Goal: Information Seeking & Learning: Learn about a topic

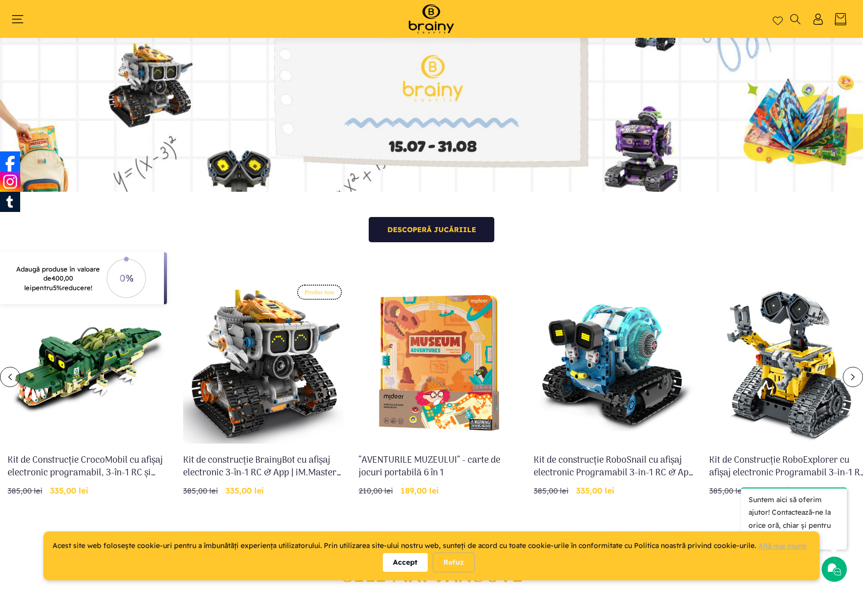
scroll to position [168, 0]
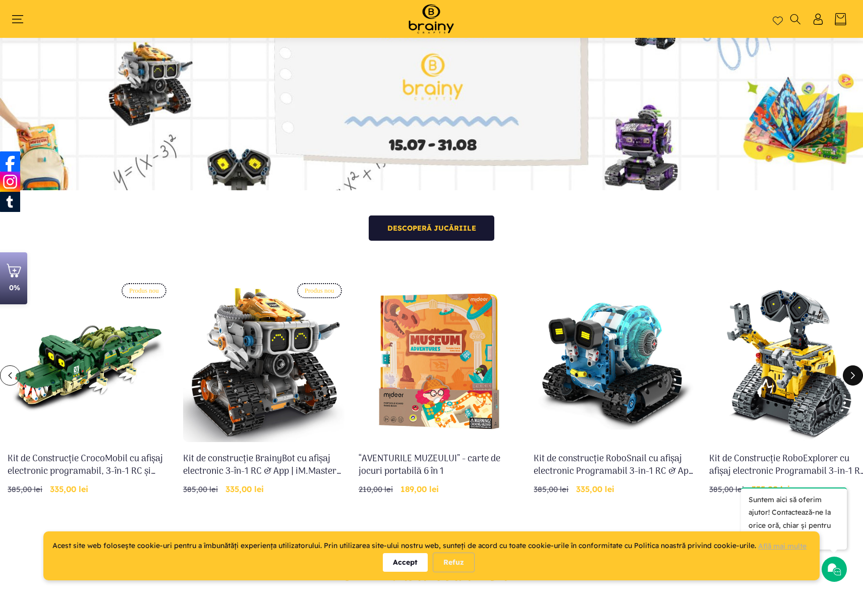
click at [856, 371] on icon "Glisare la dreapta" at bounding box center [853, 375] width 8 height 8
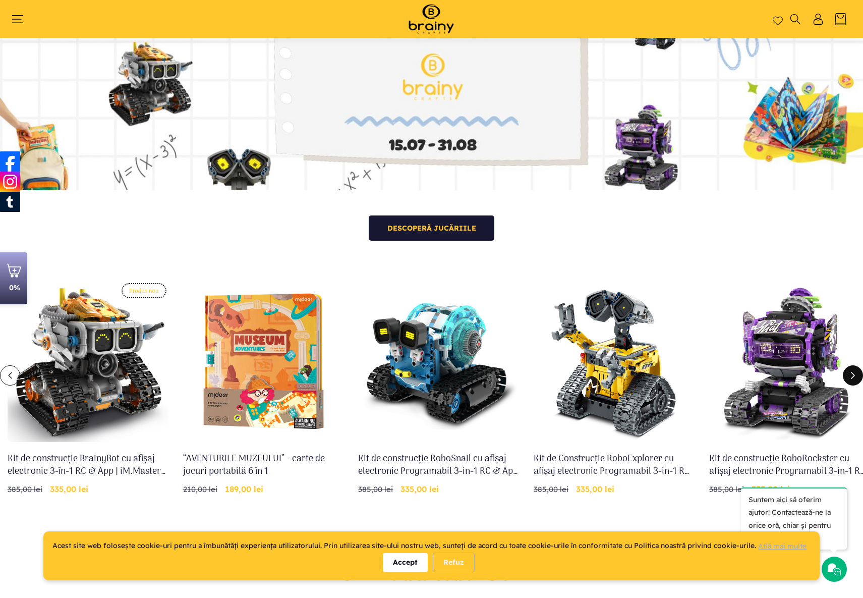
click at [856, 371] on icon "Glisare la dreapta" at bounding box center [853, 375] width 8 height 8
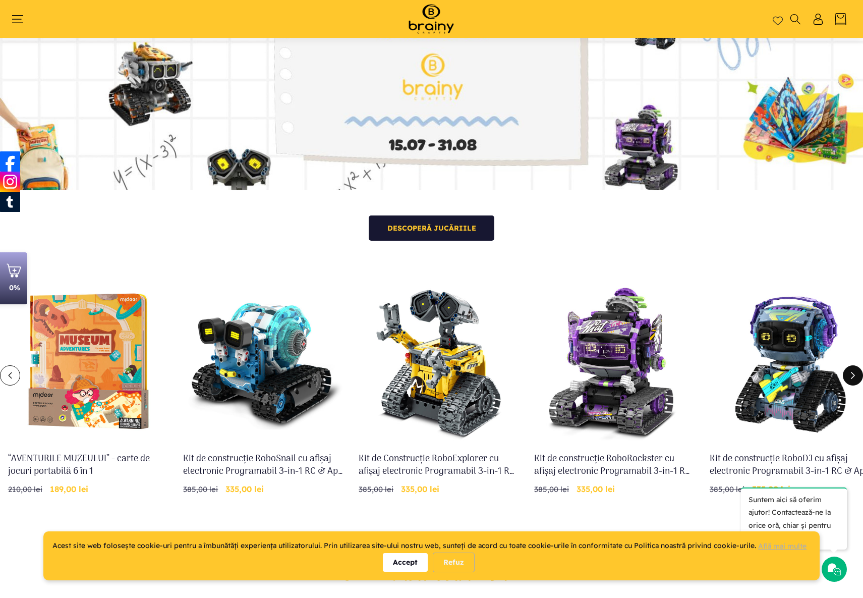
click at [856, 371] on icon "Glisare la dreapta" at bounding box center [853, 375] width 8 height 8
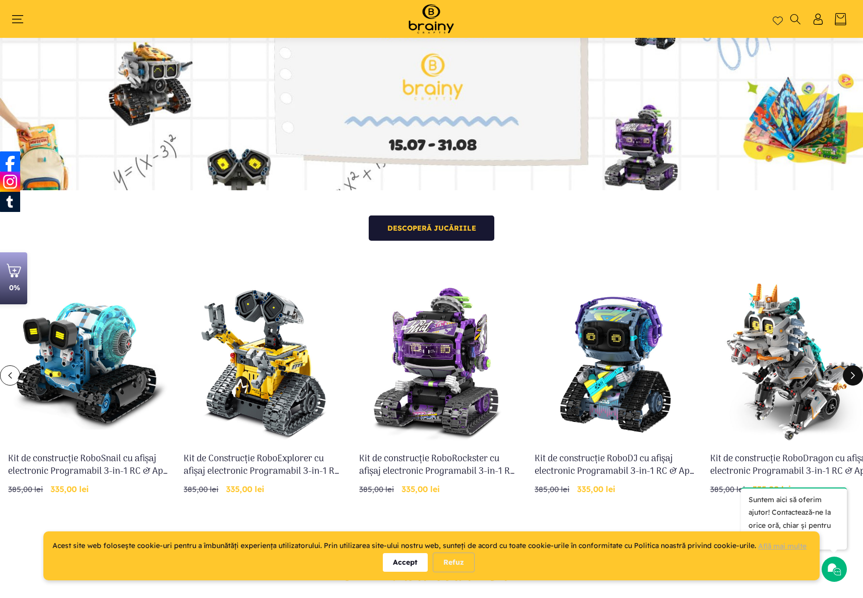
click at [856, 371] on icon "Glisare la dreapta" at bounding box center [853, 375] width 8 height 8
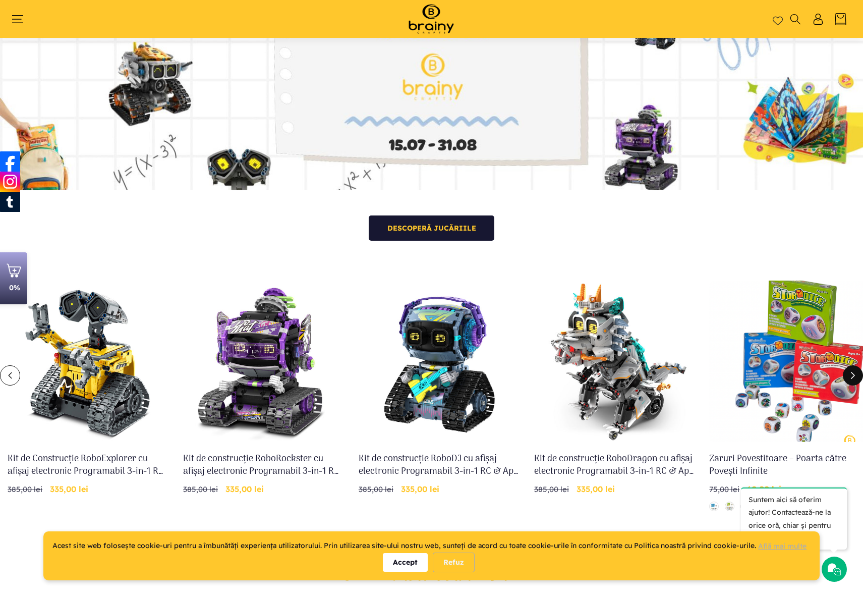
click at [856, 371] on icon "Glisare la dreapta" at bounding box center [853, 375] width 8 height 8
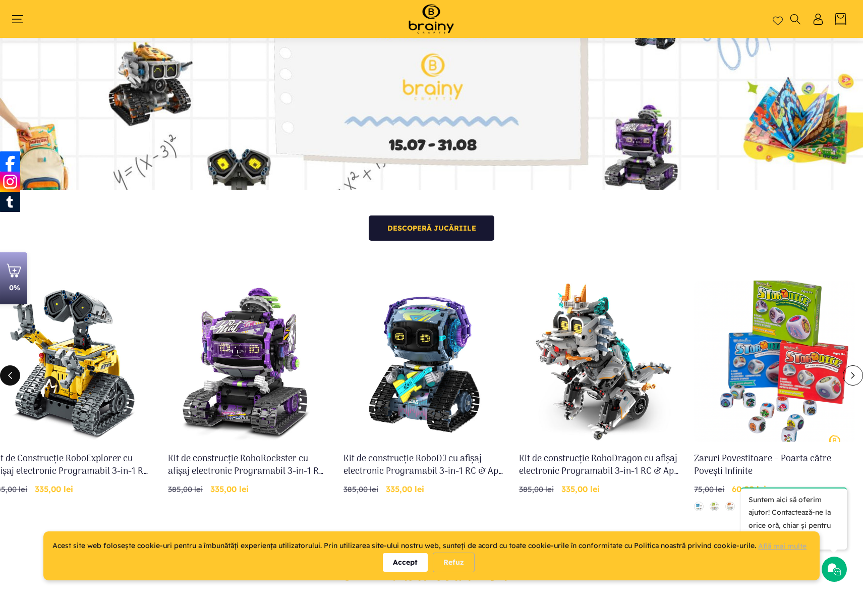
click at [12, 383] on button "Glisare la stânga" at bounding box center [10, 375] width 20 height 20
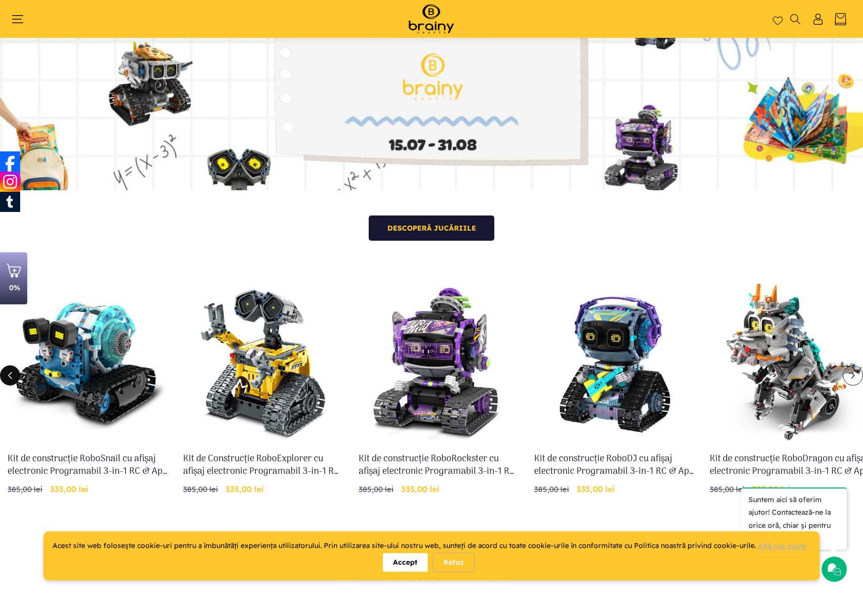
click at [12, 383] on button "Glisare la stânga" at bounding box center [10, 375] width 20 height 20
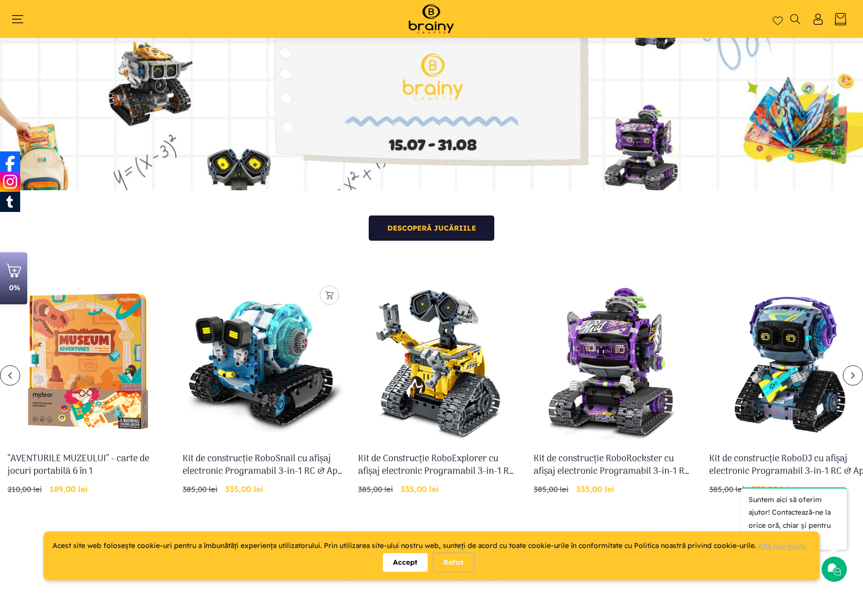
scroll to position [0, 351]
click at [254, 453] on link "Kit de construcție RoboSnail cu afișaj electronic Programabil 3-in-1 RC & App -…" at bounding box center [263, 465] width 161 height 25
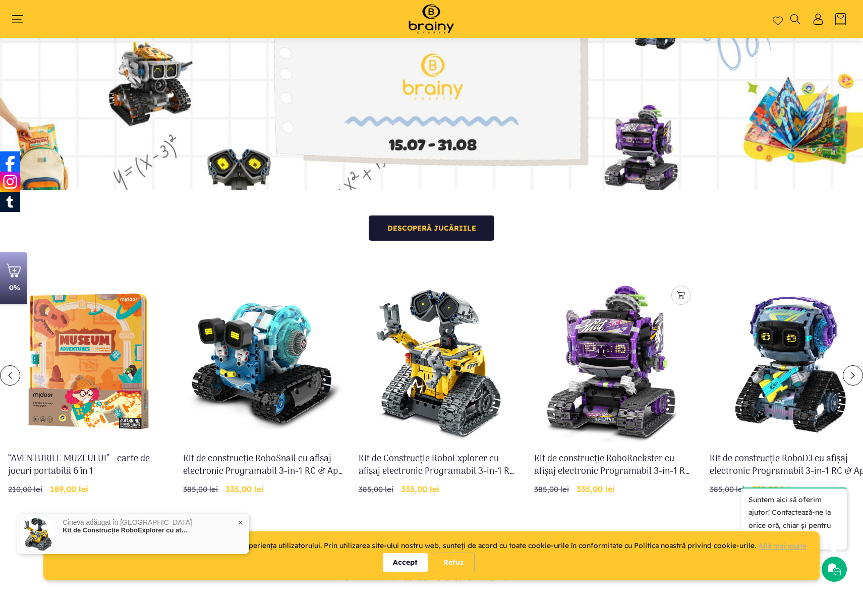
click at [597, 453] on link "Kit de construcție RoboRockster cu afișaj electronic Programabil 3-in-1 RC & Ap…" at bounding box center [614, 465] width 161 height 25
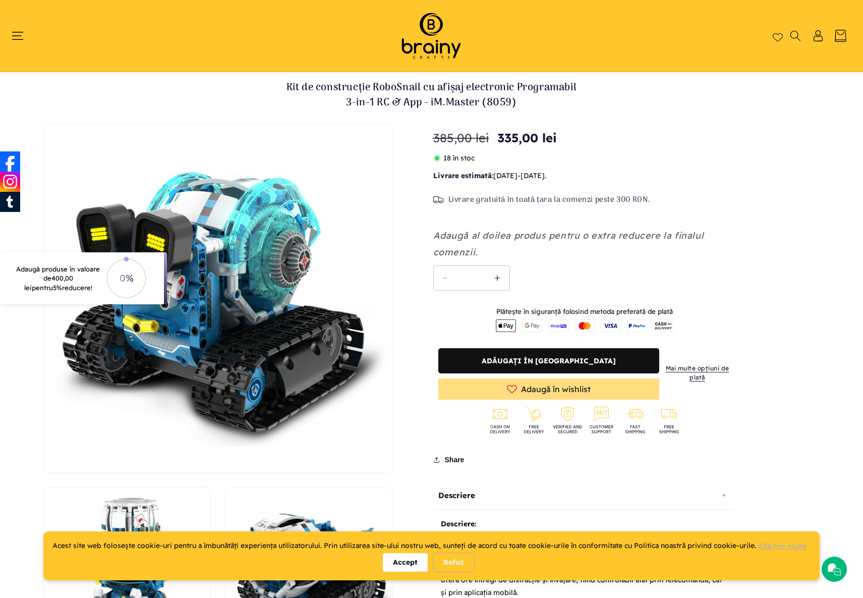
click at [499, 97] on h1 "Kit de construcție RoboSnail cu afișaj electronic Programabil 3-in-1 RC & App -…" at bounding box center [432, 95] width 303 height 30
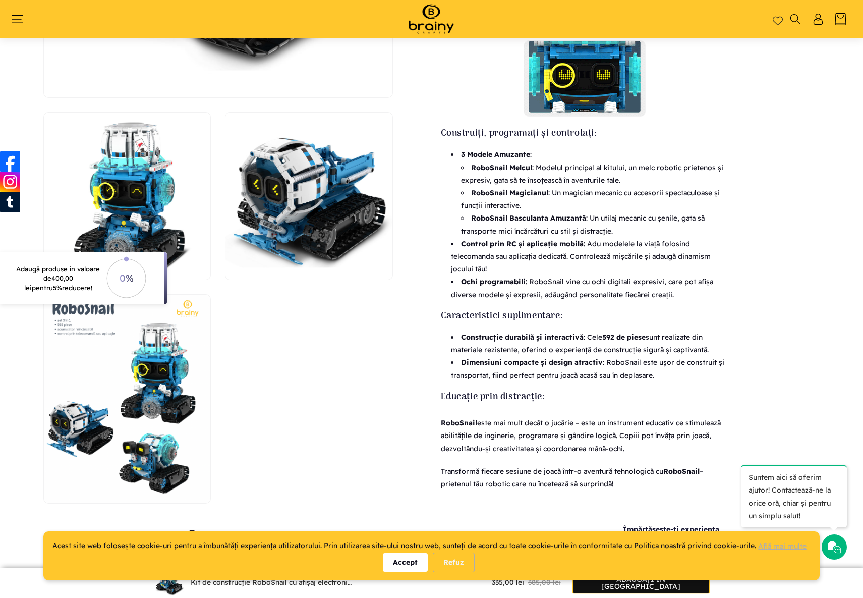
scroll to position [521, 0]
